Goal: Find specific page/section: Find specific page/section

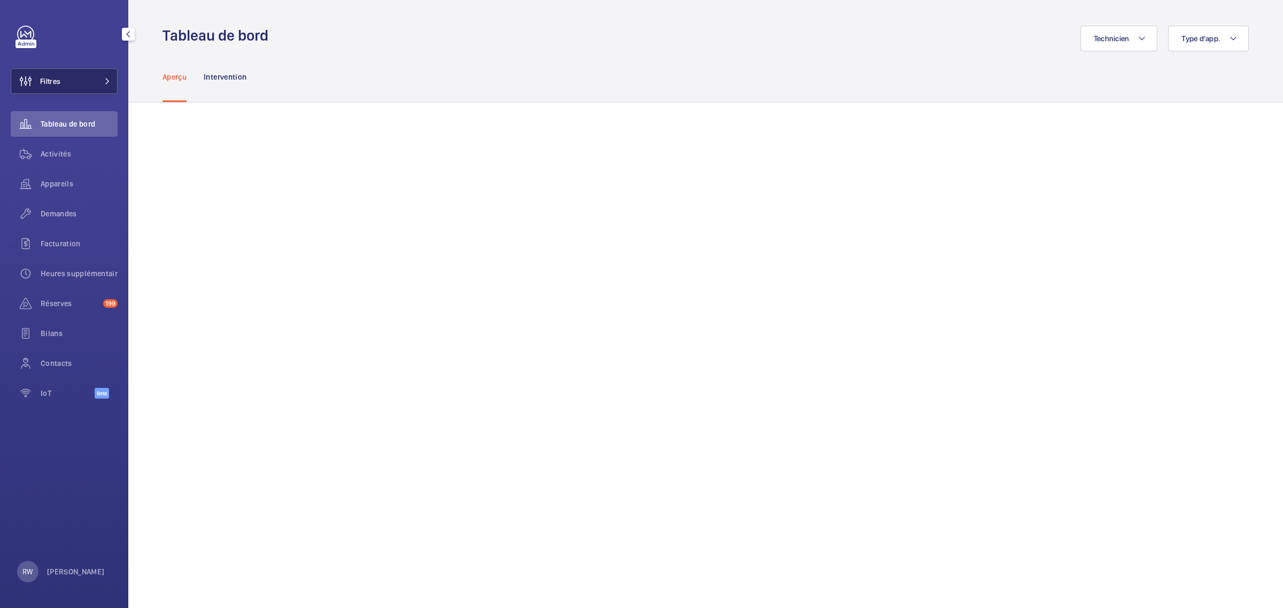
click at [74, 86] on button "Filtres" at bounding box center [64, 81] width 107 height 26
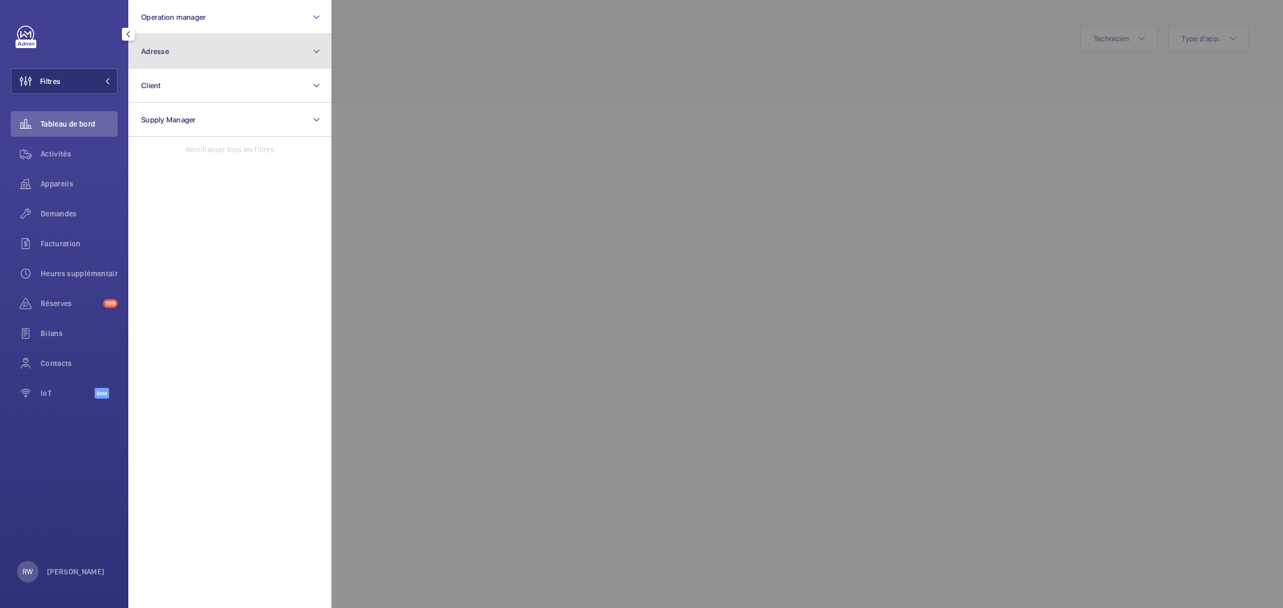
click at [185, 51] on button "Adresse" at bounding box center [229, 51] width 203 height 34
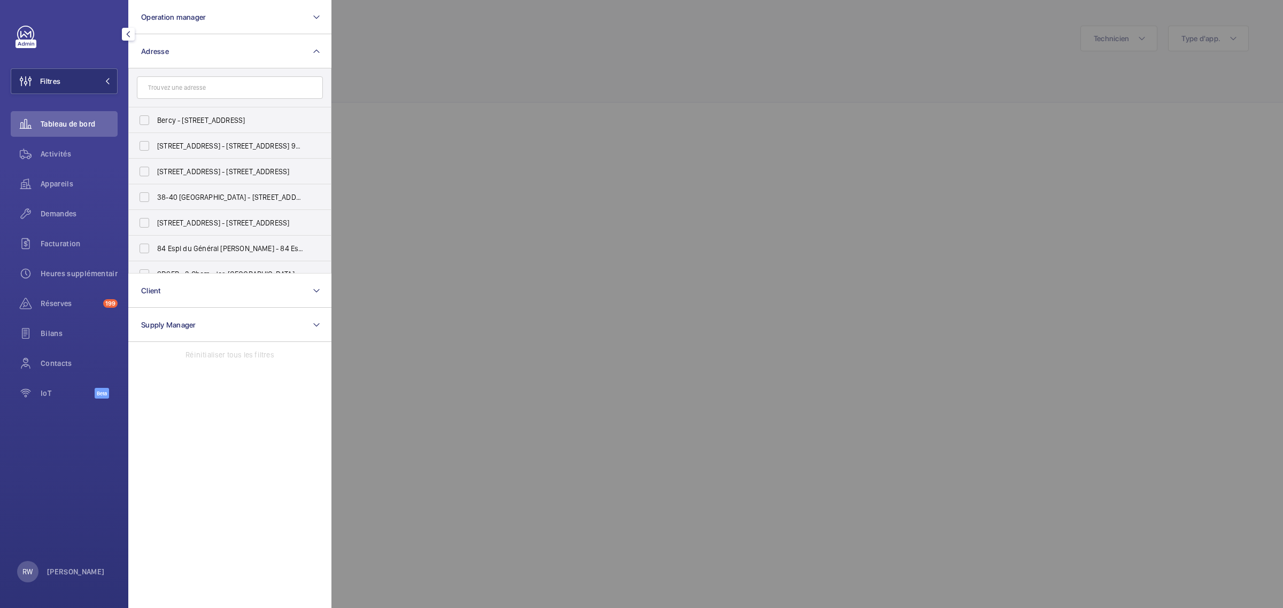
click at [174, 86] on input "text" at bounding box center [230, 87] width 186 height 22
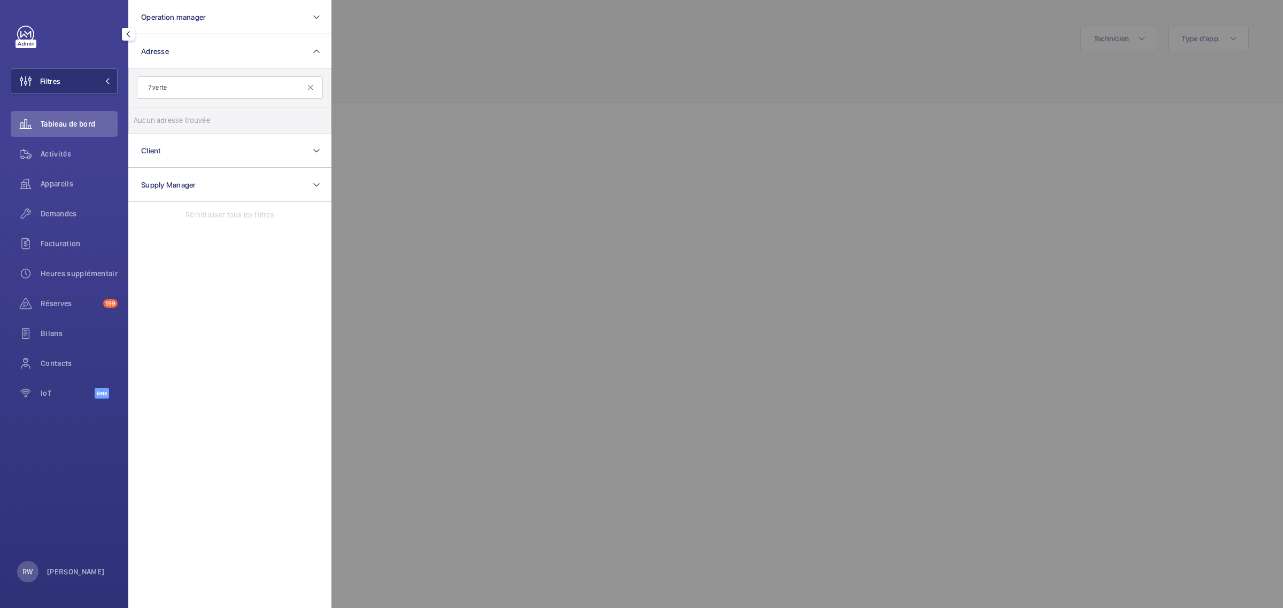
click at [157, 91] on input "7 verte" at bounding box center [230, 87] width 186 height 22
click at [153, 86] on input "7 verte" at bounding box center [230, 87] width 186 height 22
click at [209, 87] on input "[STREET_ADDRESS]" at bounding box center [230, 87] width 186 height 22
type input "[STREET_ADDRESS]"
drag, startPoint x: 194, startPoint y: 87, endPoint x: 98, endPoint y: 87, distance: 95.7
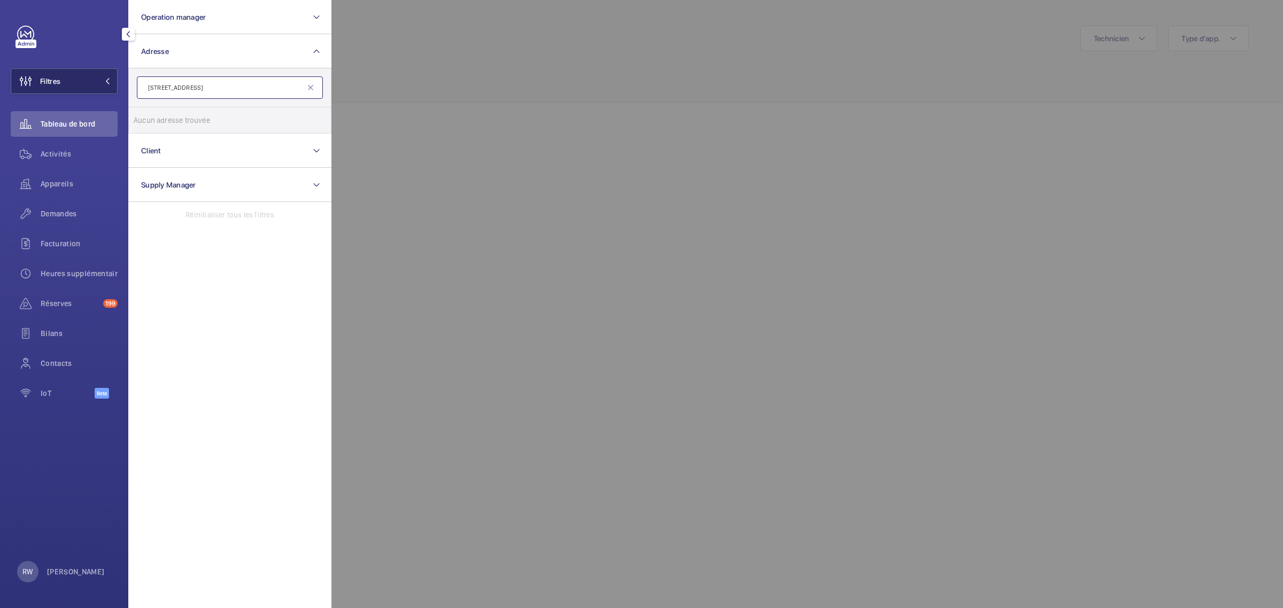
click at [98, 87] on wm-front-sidebar-menu-filter "Filtres Operation manager Adresse [STREET_ADDRESS] adresse [STREET_ADDRESS] Cli…" at bounding box center [64, 81] width 107 height 26
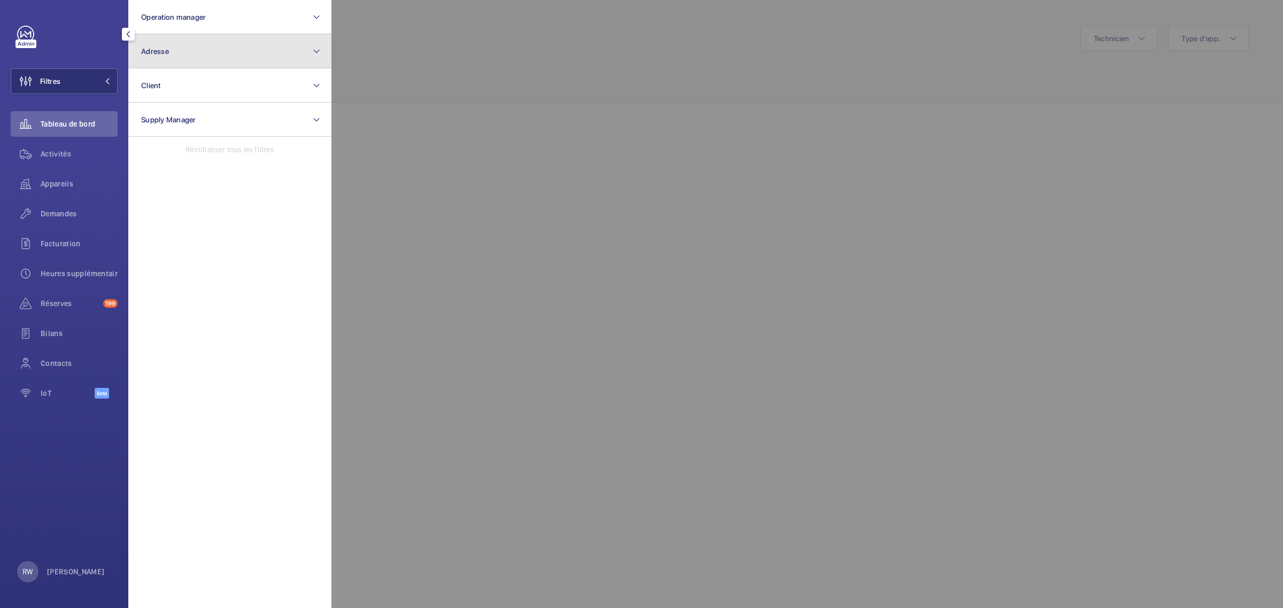
click at [195, 57] on button "Adresse" at bounding box center [229, 51] width 203 height 34
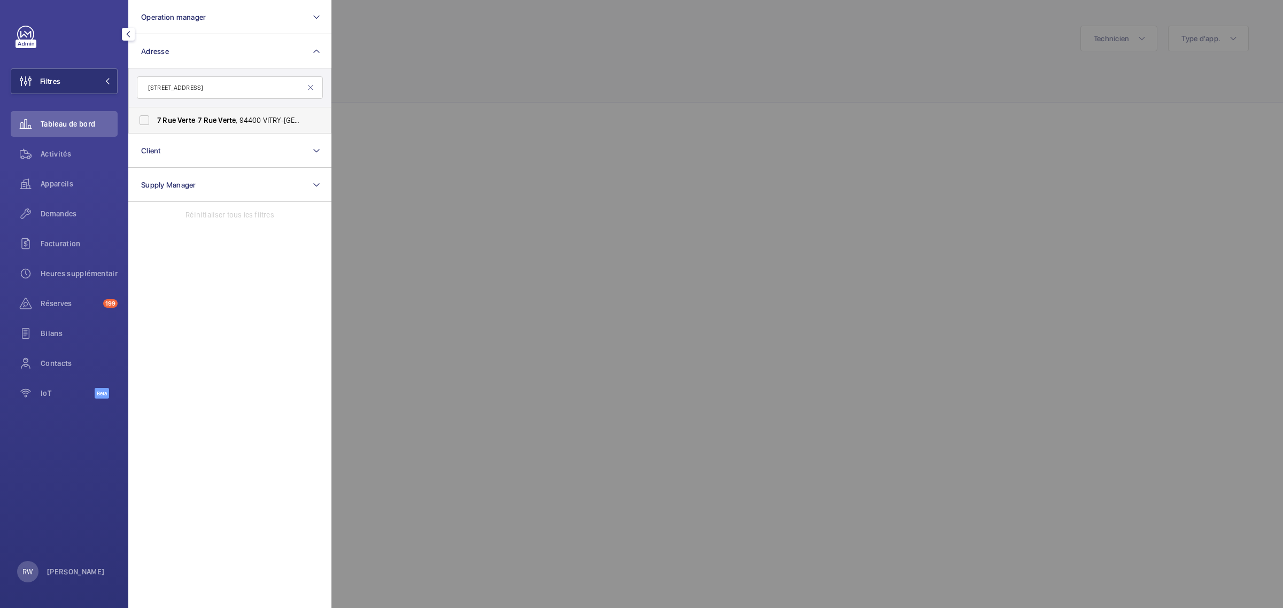
type input "[STREET_ADDRESS]"
click at [147, 117] on label "[STREET_ADDRESS] - [STREET_ADDRESS]" at bounding box center [222, 120] width 186 height 26
click at [147, 117] on input "[STREET_ADDRESS] - [STREET_ADDRESS]" at bounding box center [144, 120] width 21 height 21
checkbox input "true"
click at [512, 73] on div at bounding box center [972, 304] width 1283 height 608
